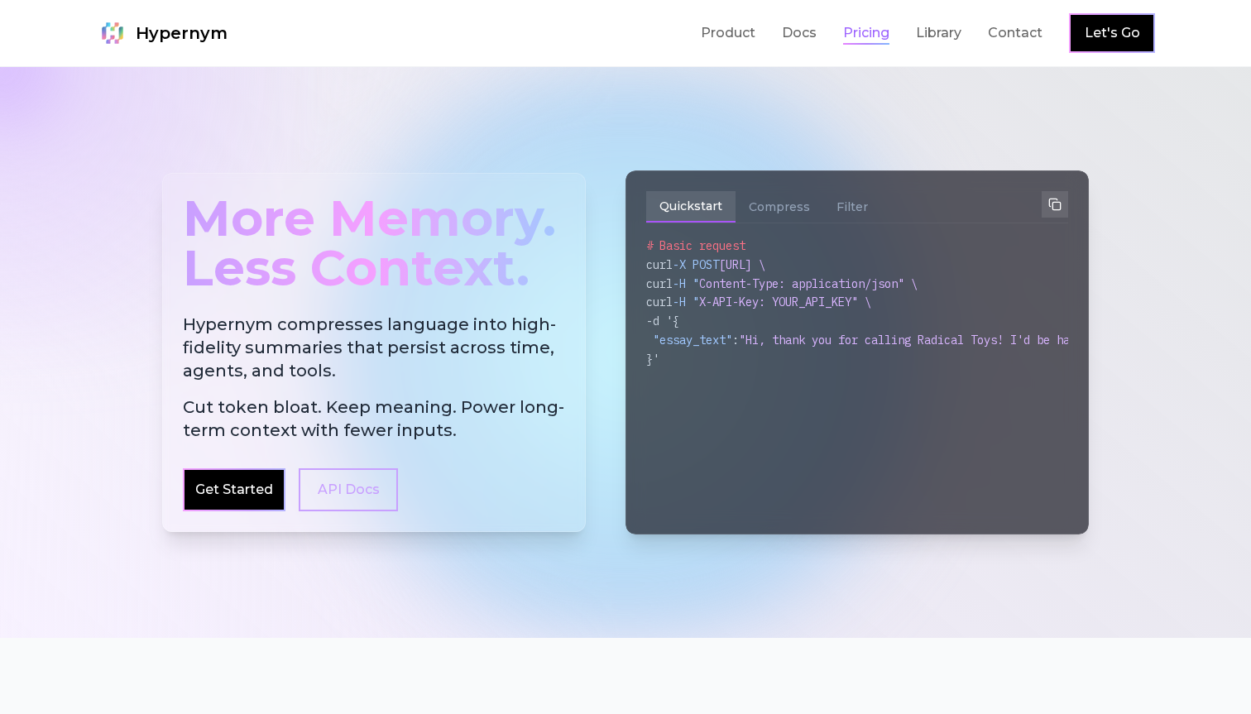
click at [856, 31] on link "Pricing" at bounding box center [866, 33] width 46 height 20
click at [783, 196] on button "Compress" at bounding box center [780, 206] width 88 height 31
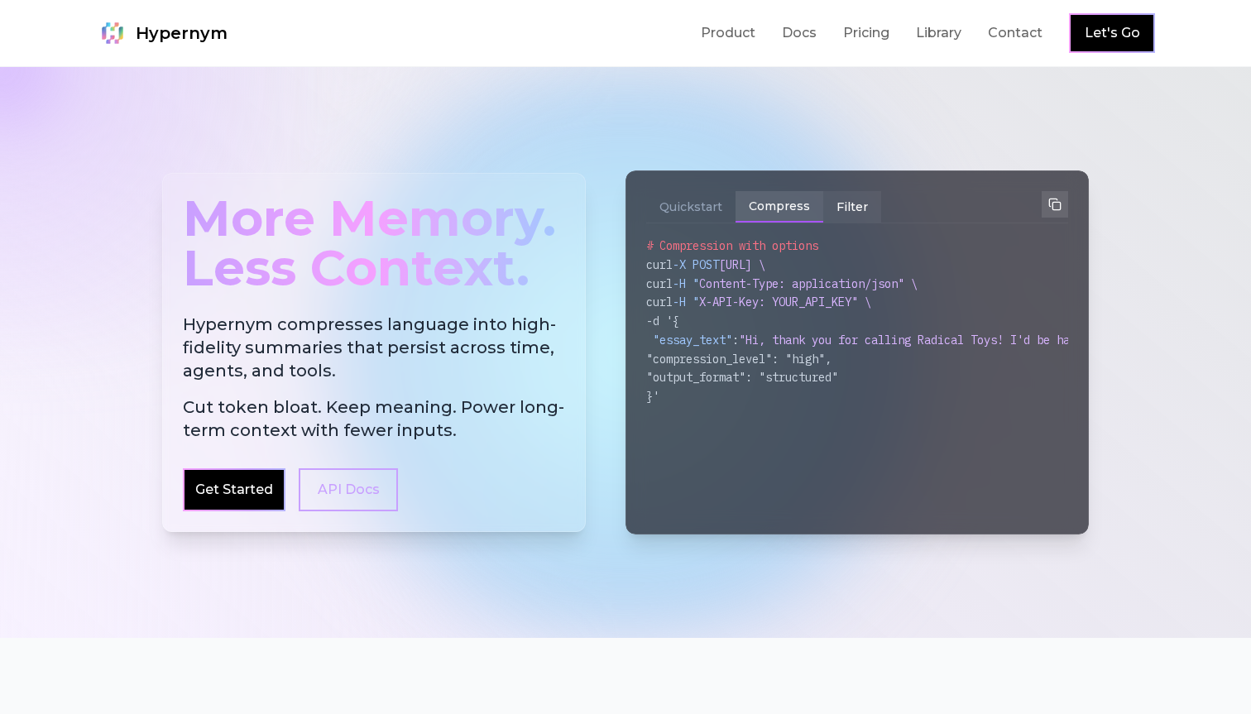
click at [840, 207] on button "Filter" at bounding box center [852, 206] width 58 height 31
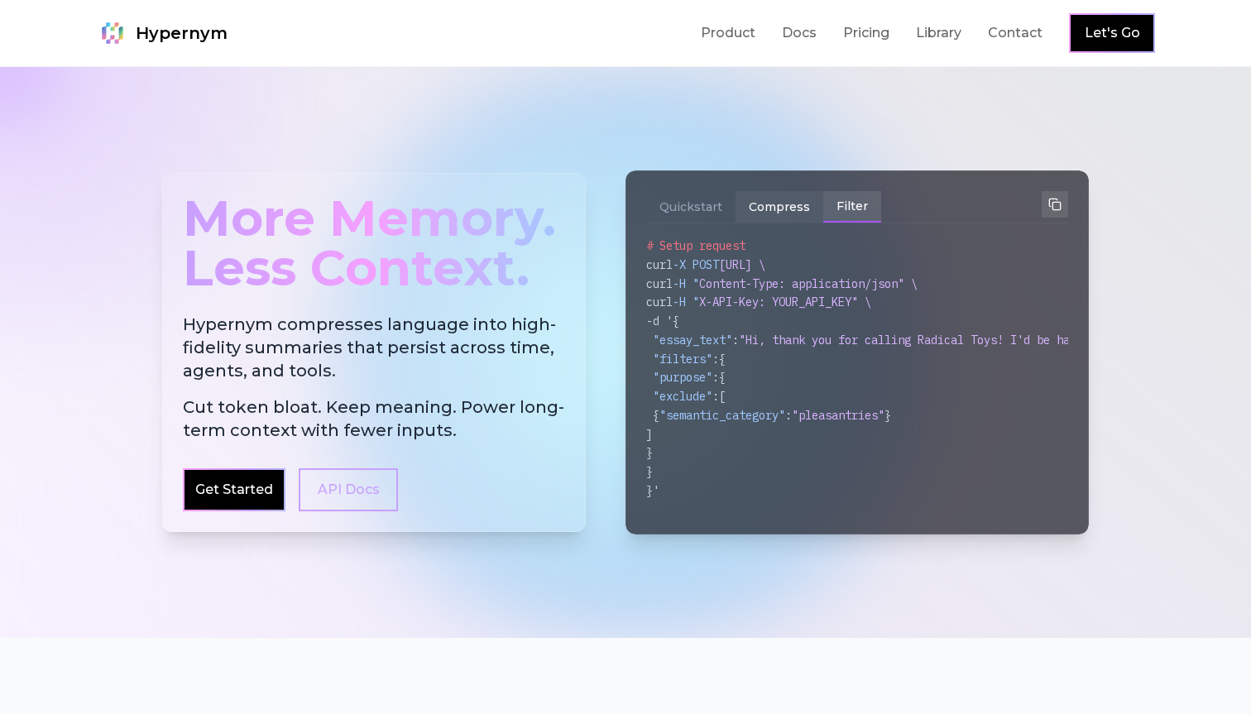
click at [788, 217] on button "Compress" at bounding box center [780, 206] width 88 height 31
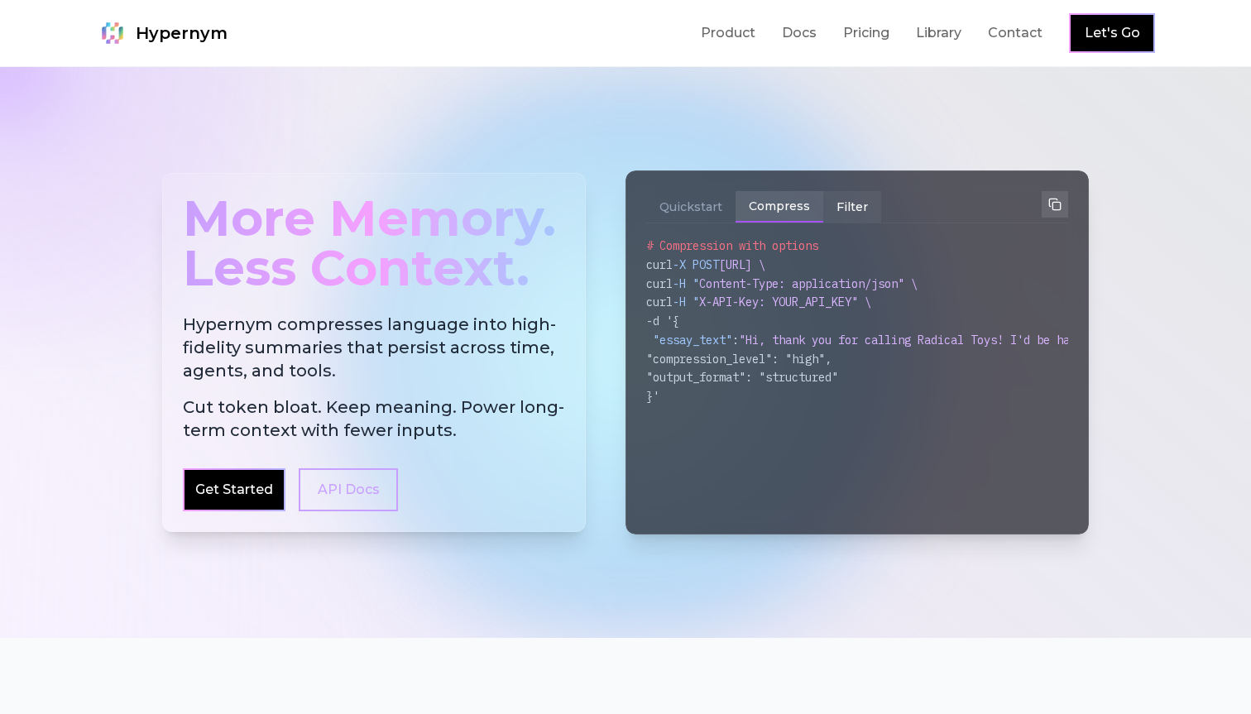
click at [853, 211] on button "Filter" at bounding box center [852, 206] width 58 height 31
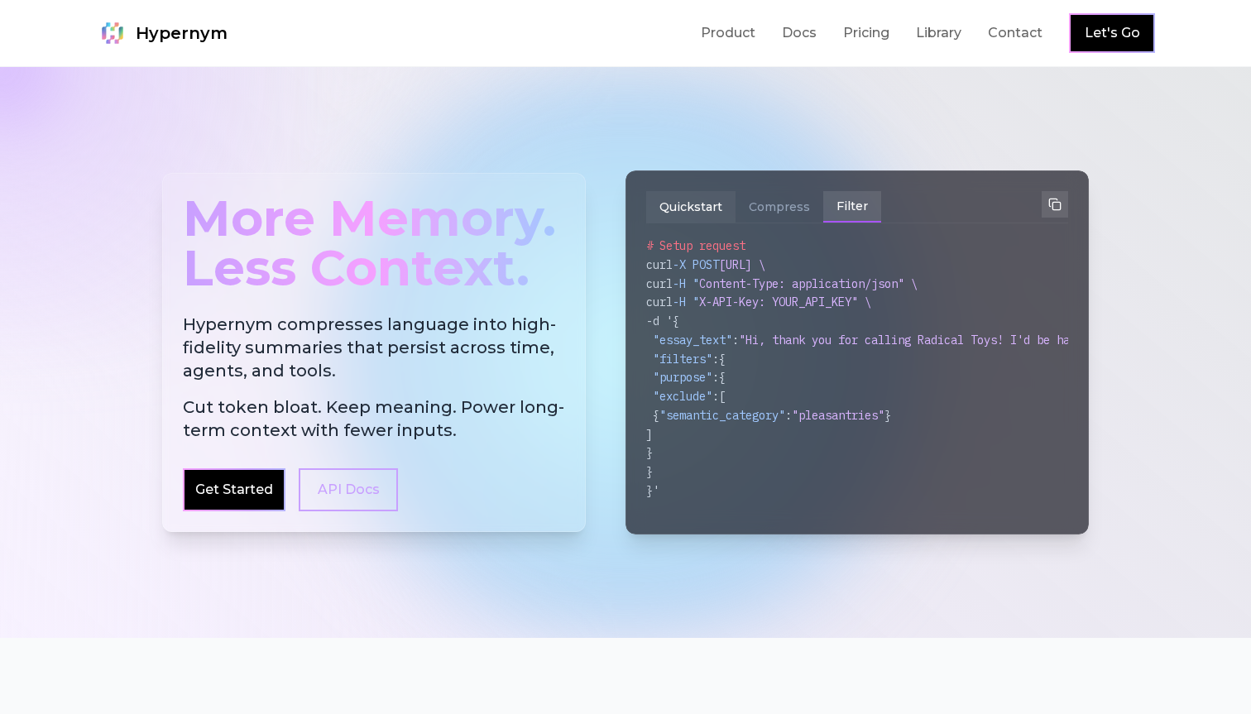
click at [702, 208] on button "Quickstart" at bounding box center [690, 206] width 89 height 31
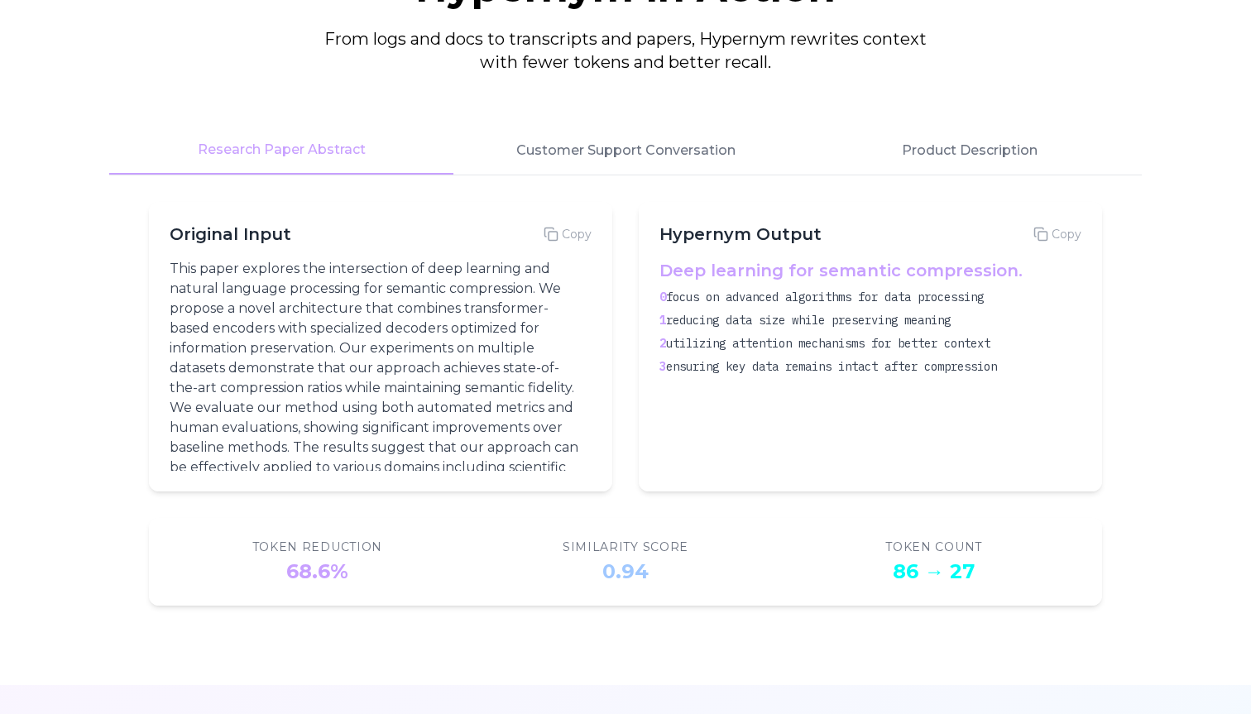
scroll to position [46, 0]
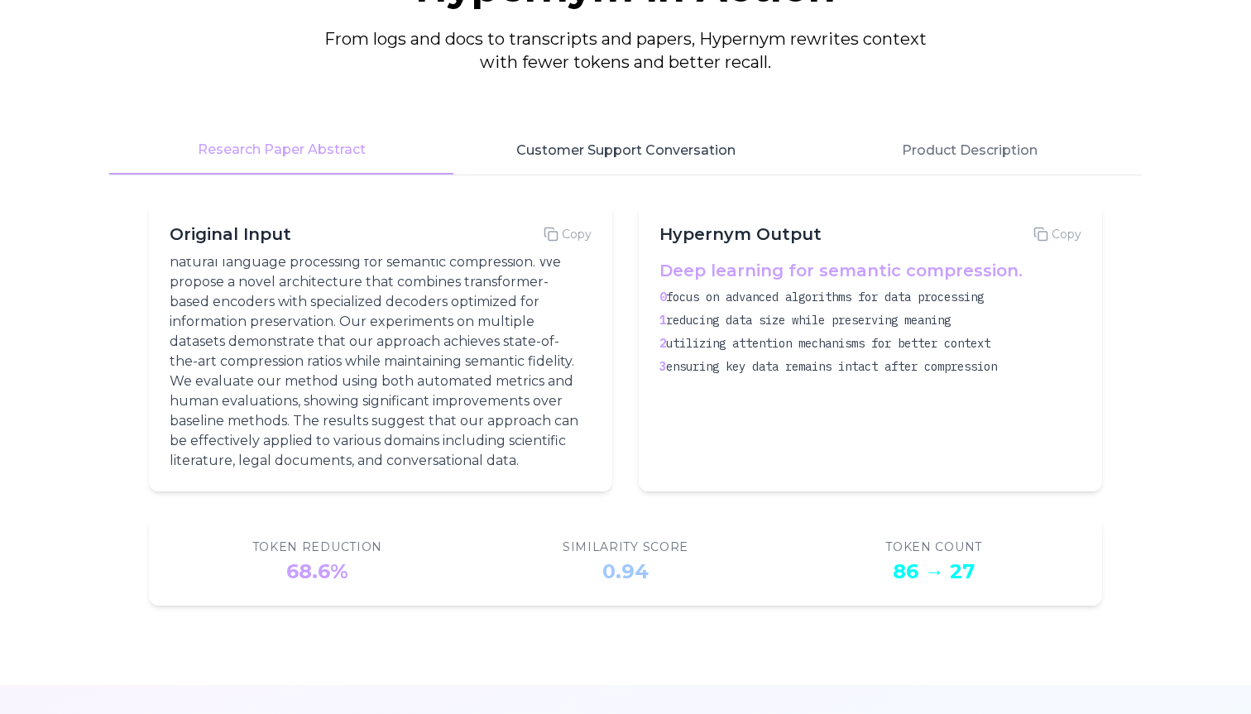
click at [635, 146] on button "Customer Support Conversation" at bounding box center [625, 151] width 344 height 48
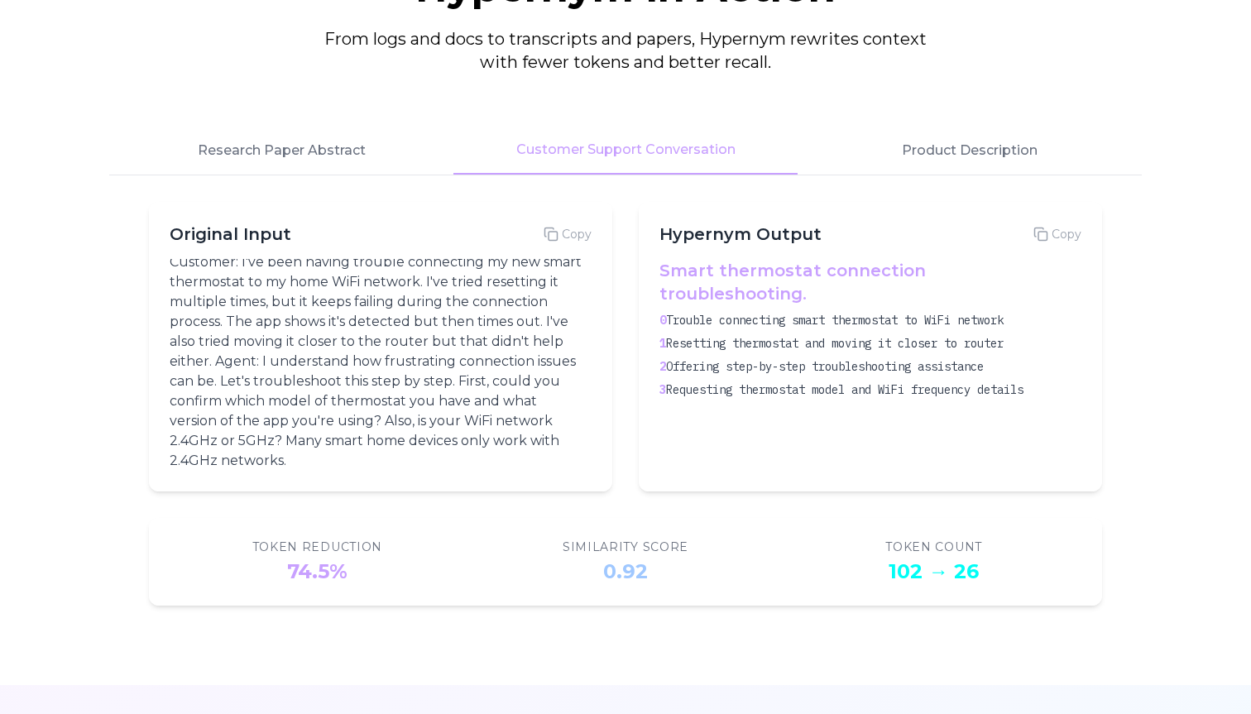
scroll to position [0, 0]
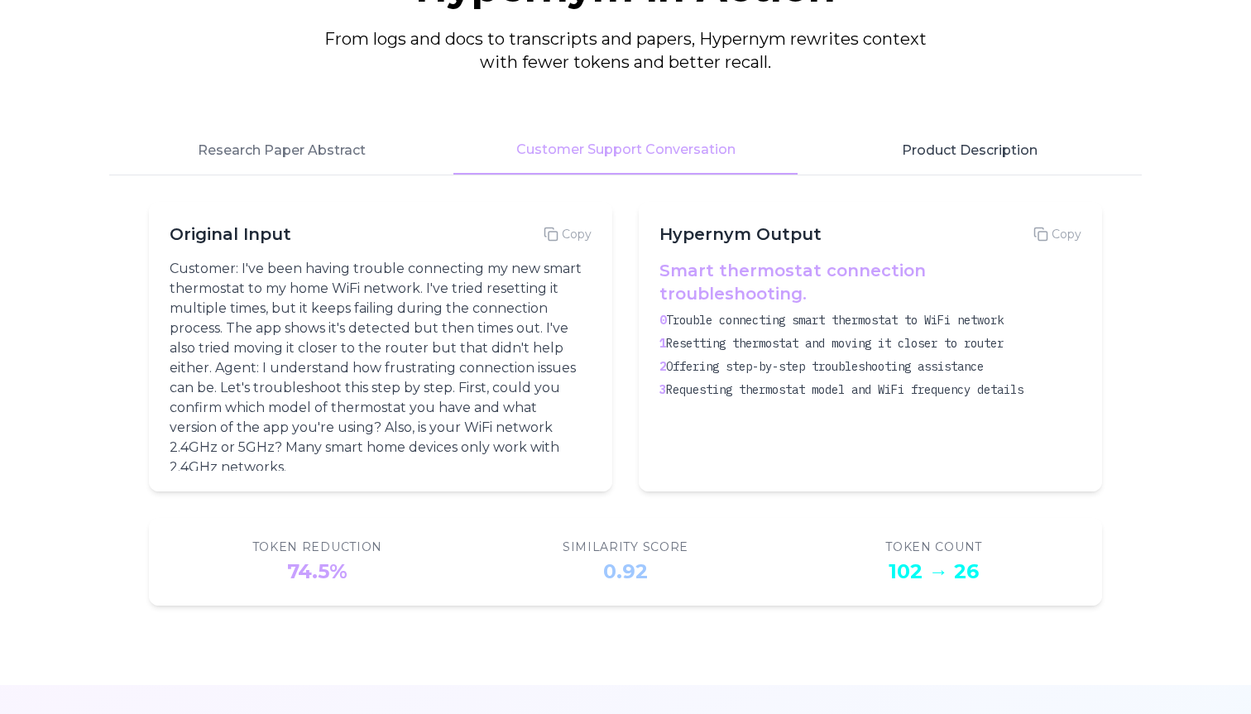
click at [968, 141] on button "Product Description" at bounding box center [970, 151] width 344 height 48
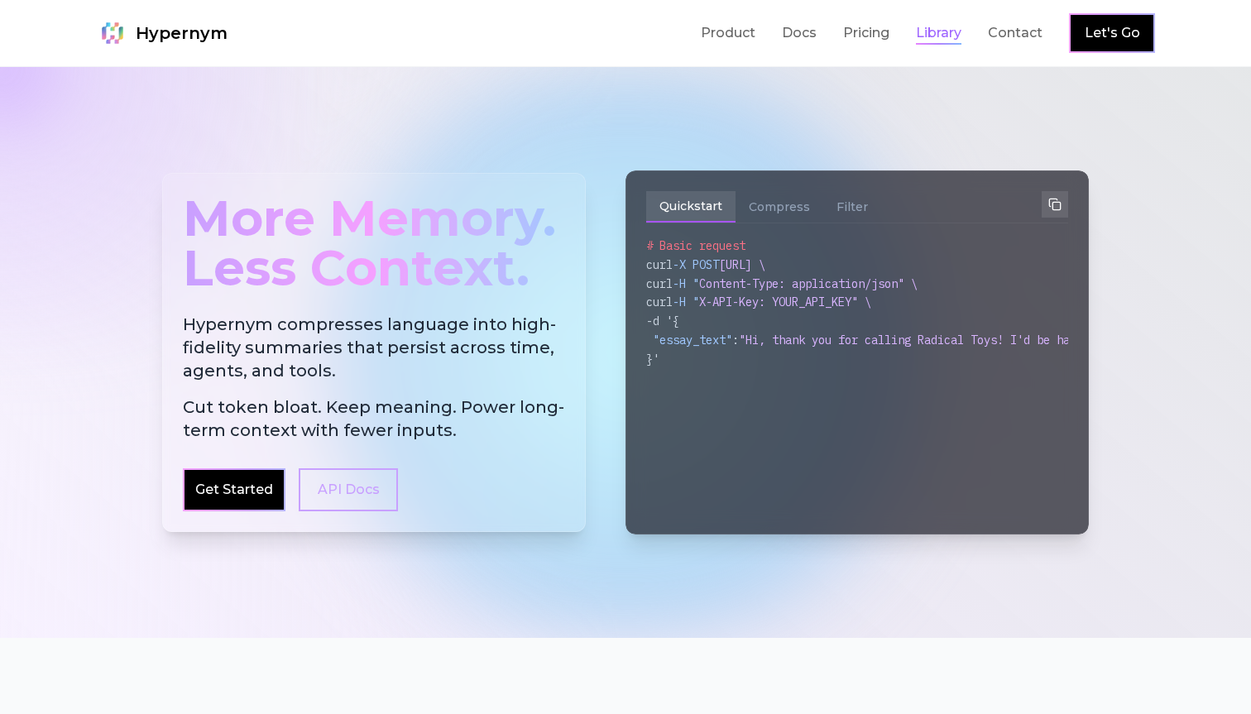
click at [961, 37] on link "Library" at bounding box center [939, 33] width 46 height 20
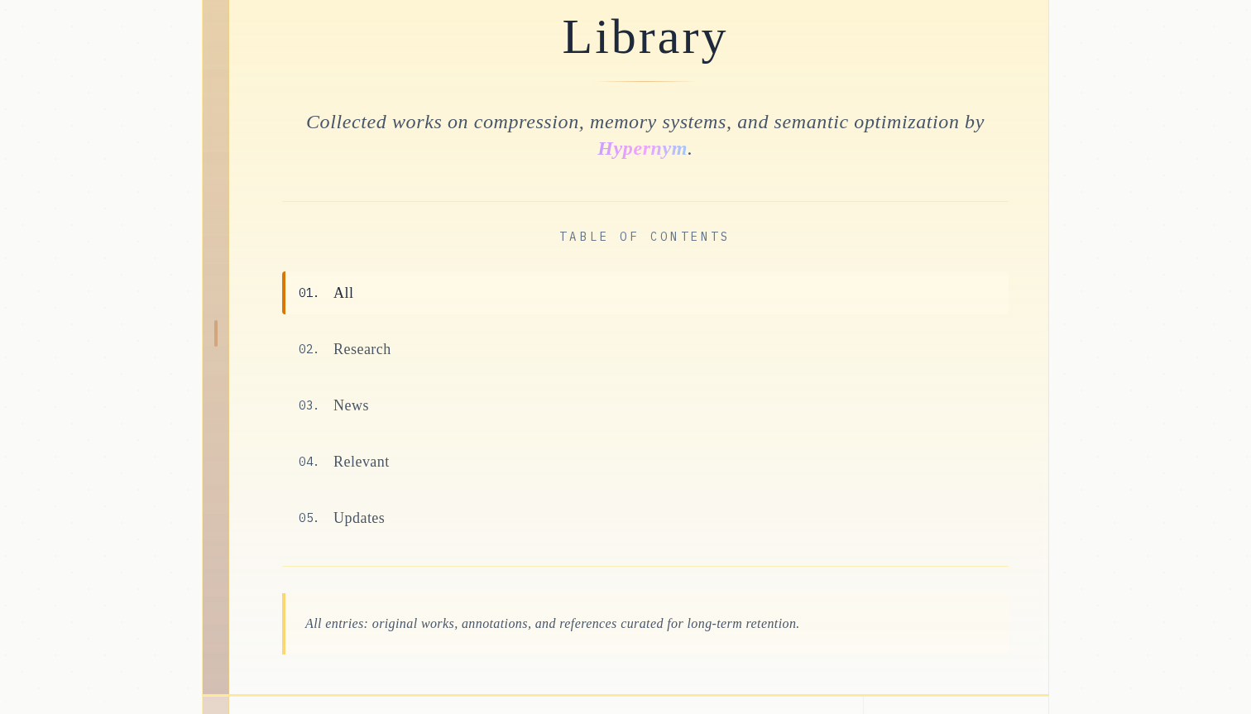
scroll to position [294, 0]
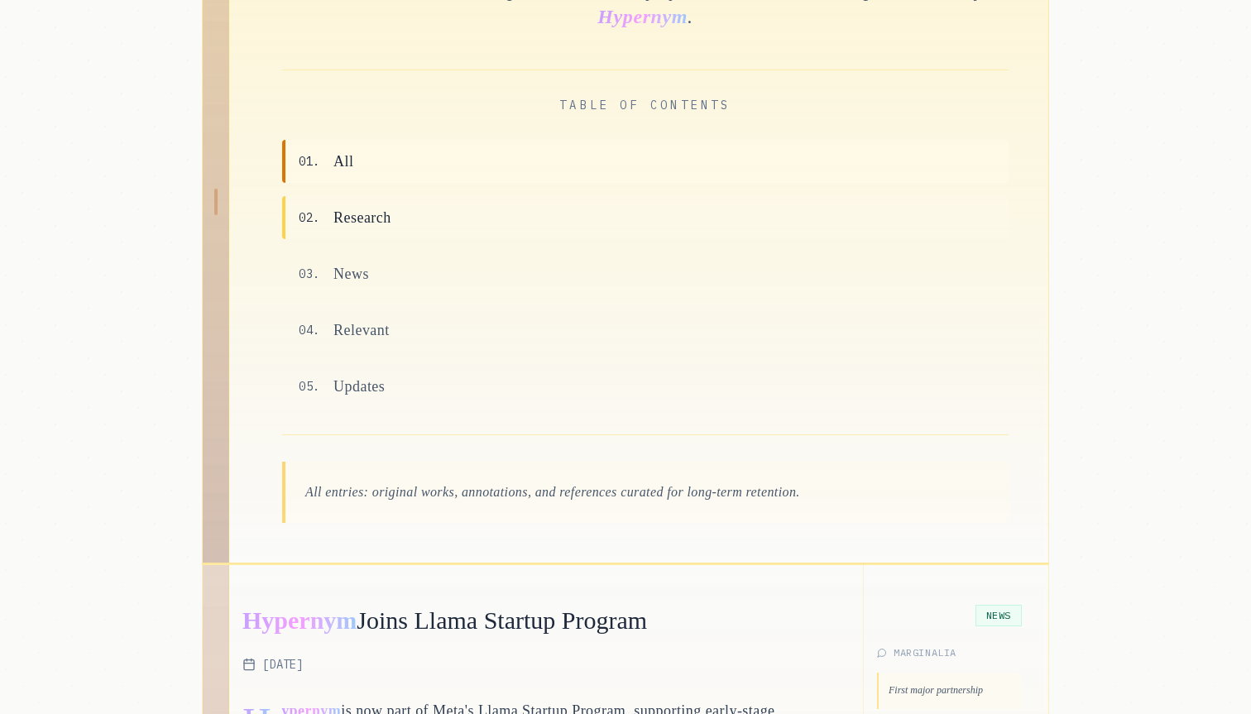
click at [454, 215] on div "02 . Research" at bounding box center [645, 217] width 726 height 43
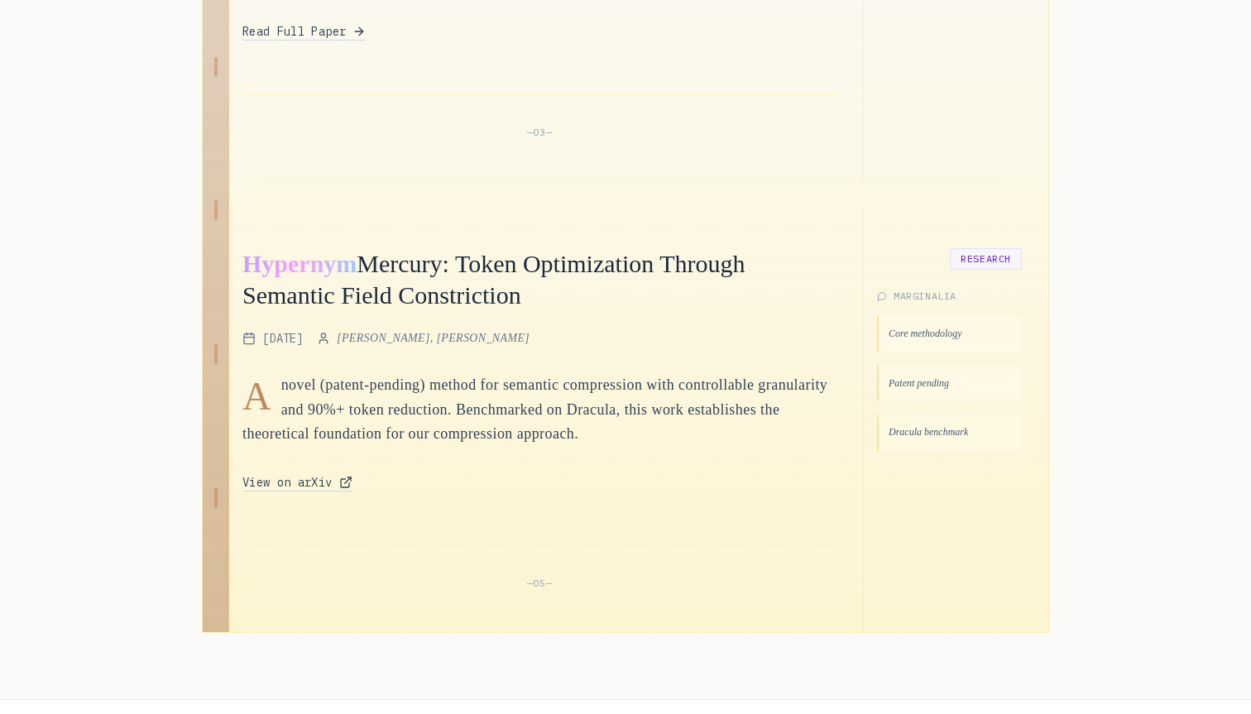
scroll to position [1292, 0]
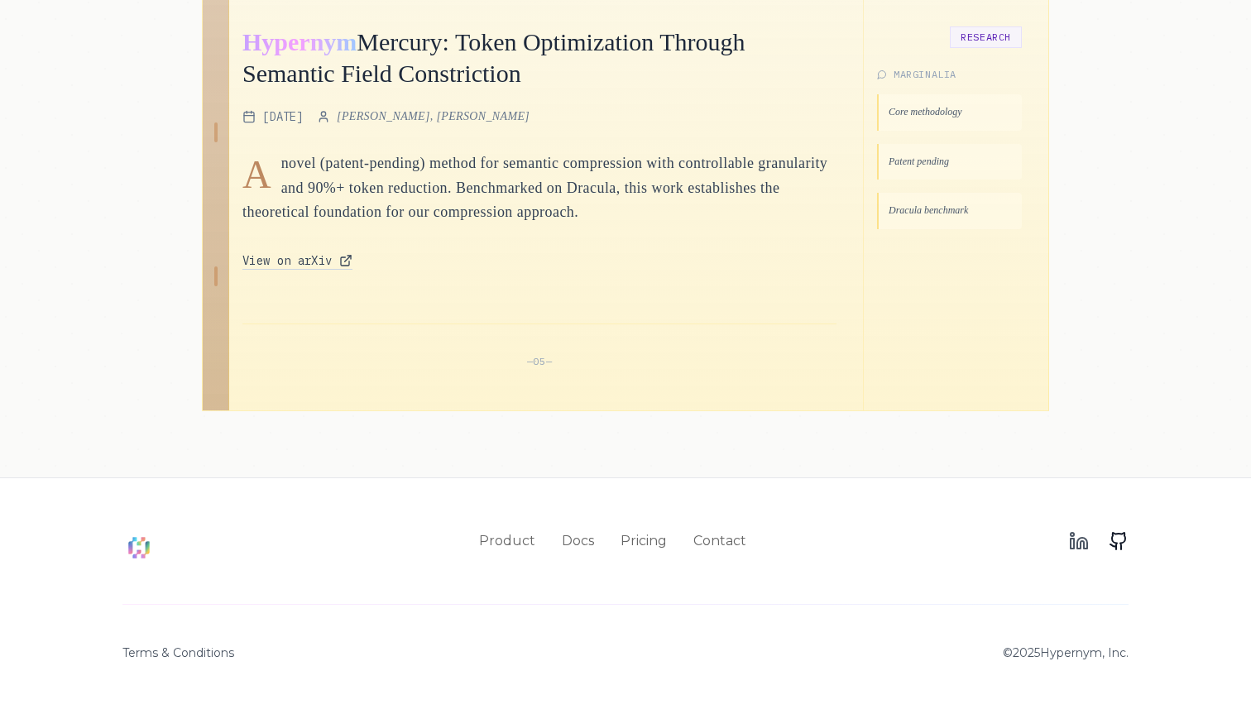
click at [1118, 543] on icon at bounding box center [1119, 541] width 20 height 20
